Goal: Entertainment & Leisure: Consume media (video, audio)

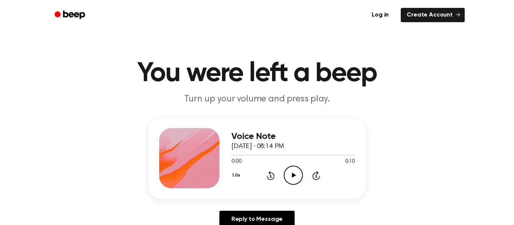
click at [289, 174] on icon "Play Audio" at bounding box center [293, 175] width 19 height 19
click at [294, 175] on icon at bounding box center [293, 175] width 3 height 5
click at [271, 176] on icon at bounding box center [270, 176] width 2 height 3
click at [292, 179] on icon "Play Audio" at bounding box center [293, 175] width 19 height 19
click at [297, 176] on icon "Play Audio" at bounding box center [293, 175] width 19 height 19
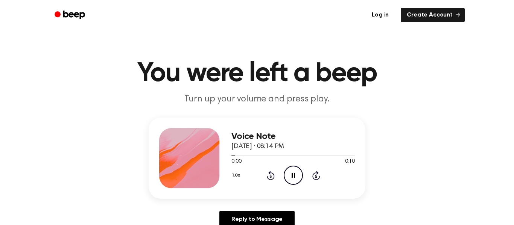
click at [299, 182] on circle at bounding box center [293, 175] width 18 height 18
click at [289, 177] on icon "Play Audio" at bounding box center [293, 175] width 19 height 19
click at [286, 181] on icon "Pause Audio" at bounding box center [293, 175] width 19 height 19
click at [286, 182] on icon "Play Audio" at bounding box center [293, 175] width 19 height 19
click at [287, 178] on icon "Pause Audio" at bounding box center [293, 175] width 19 height 19
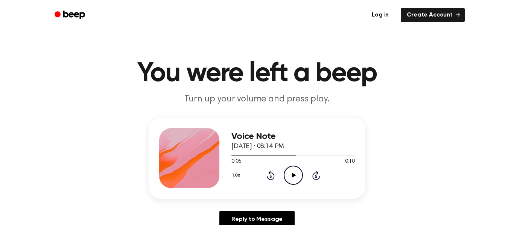
click at [287, 176] on icon "Play Audio" at bounding box center [293, 175] width 19 height 19
click at [288, 175] on icon "Pause Audio" at bounding box center [293, 175] width 19 height 19
click at [288, 174] on icon "Play Audio" at bounding box center [293, 175] width 19 height 19
click at [288, 172] on icon "Pause Audio" at bounding box center [293, 175] width 19 height 19
click at [289, 166] on icon "Play Audio" at bounding box center [293, 175] width 19 height 19
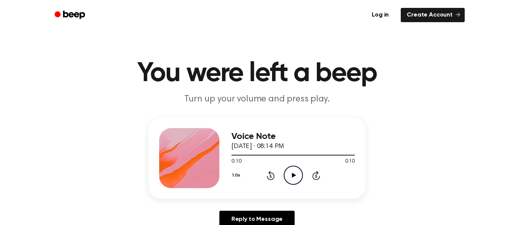
click at [294, 171] on icon "Play Audio" at bounding box center [293, 175] width 19 height 19
